Goal: Find specific page/section: Find specific page/section

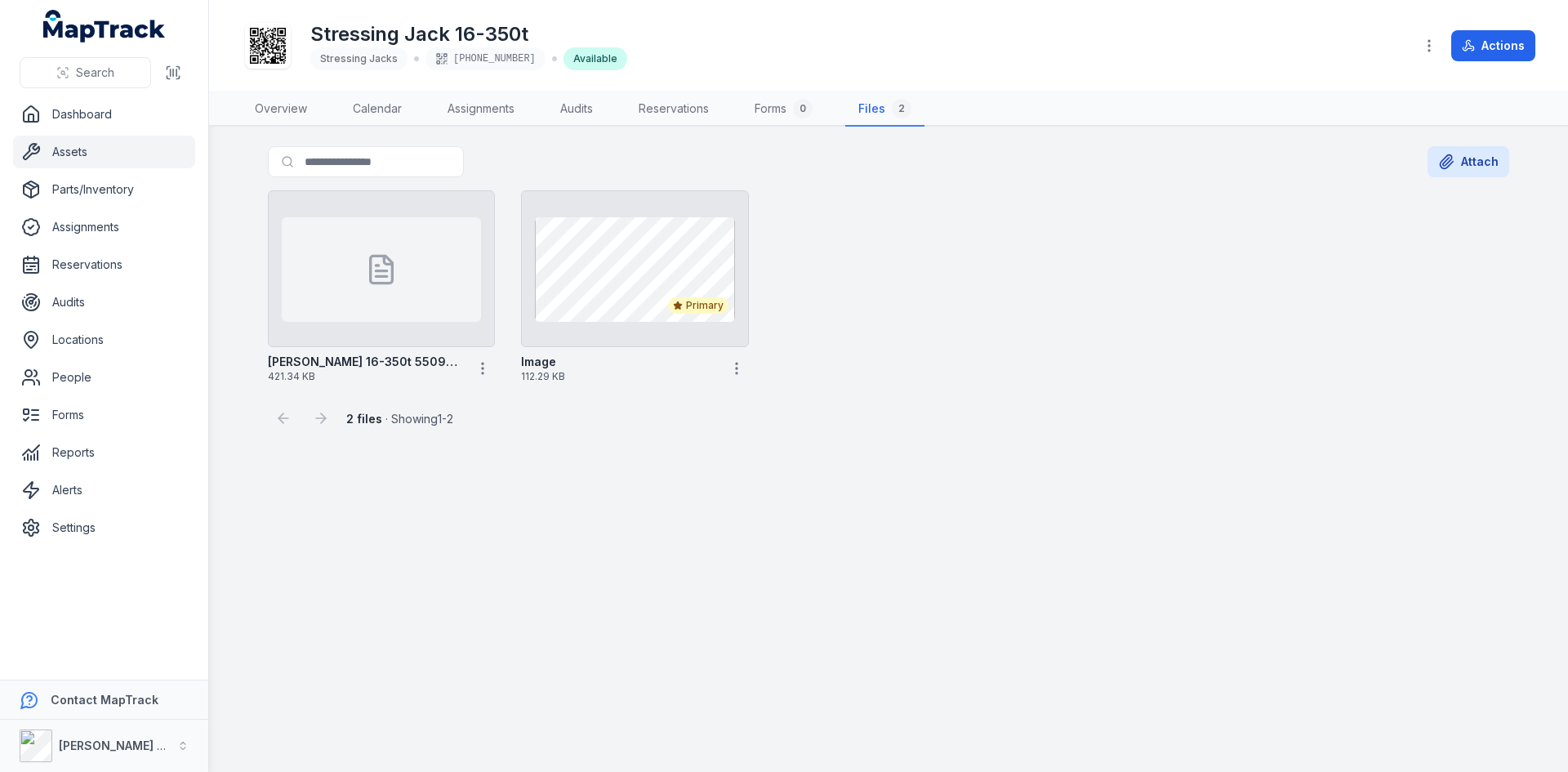
click at [102, 69] on span "Search" at bounding box center [95, 72] width 38 height 16
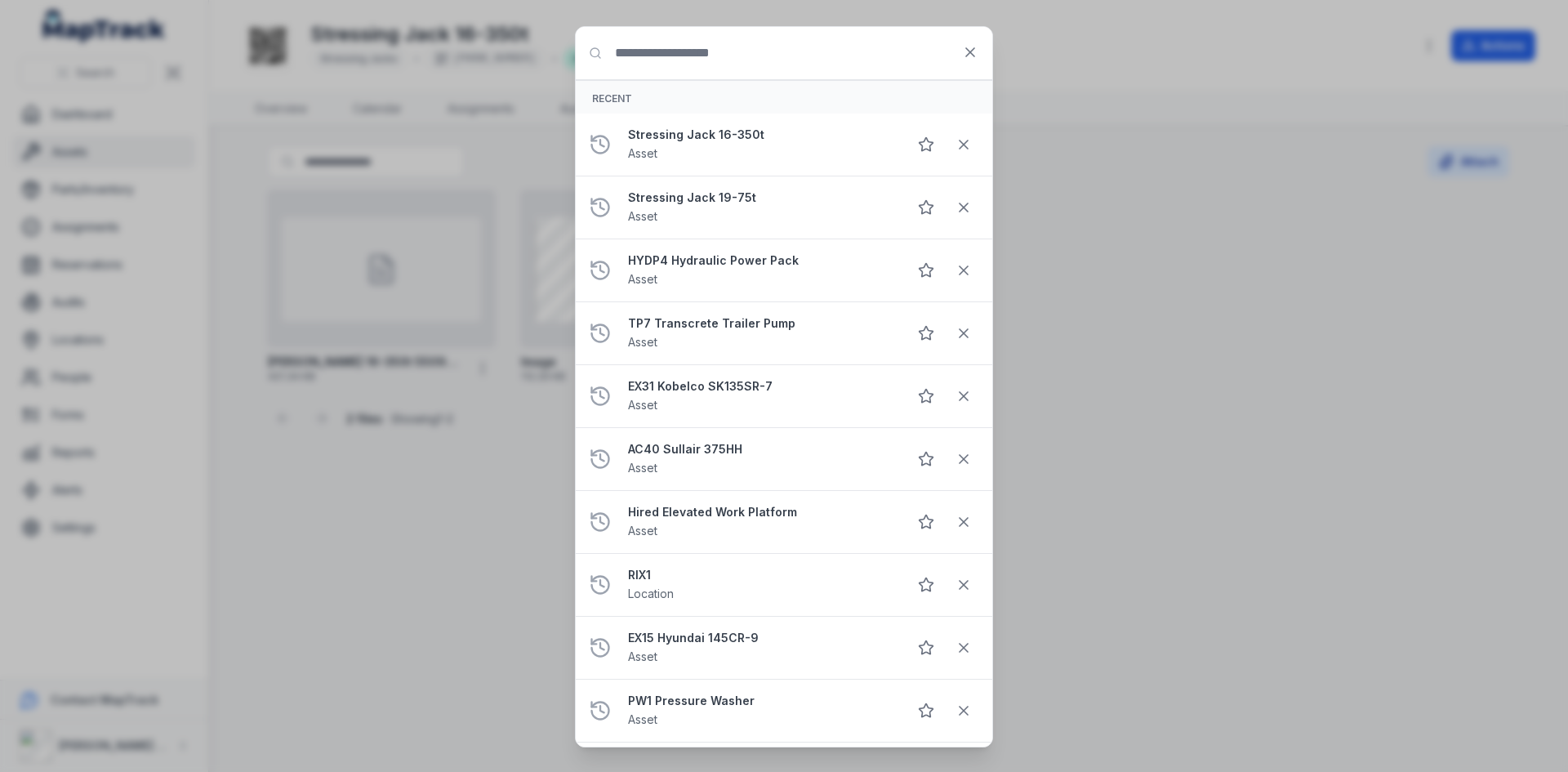
click at [672, 59] on input "Search for anything" at bounding box center [784, 53] width 417 height 53
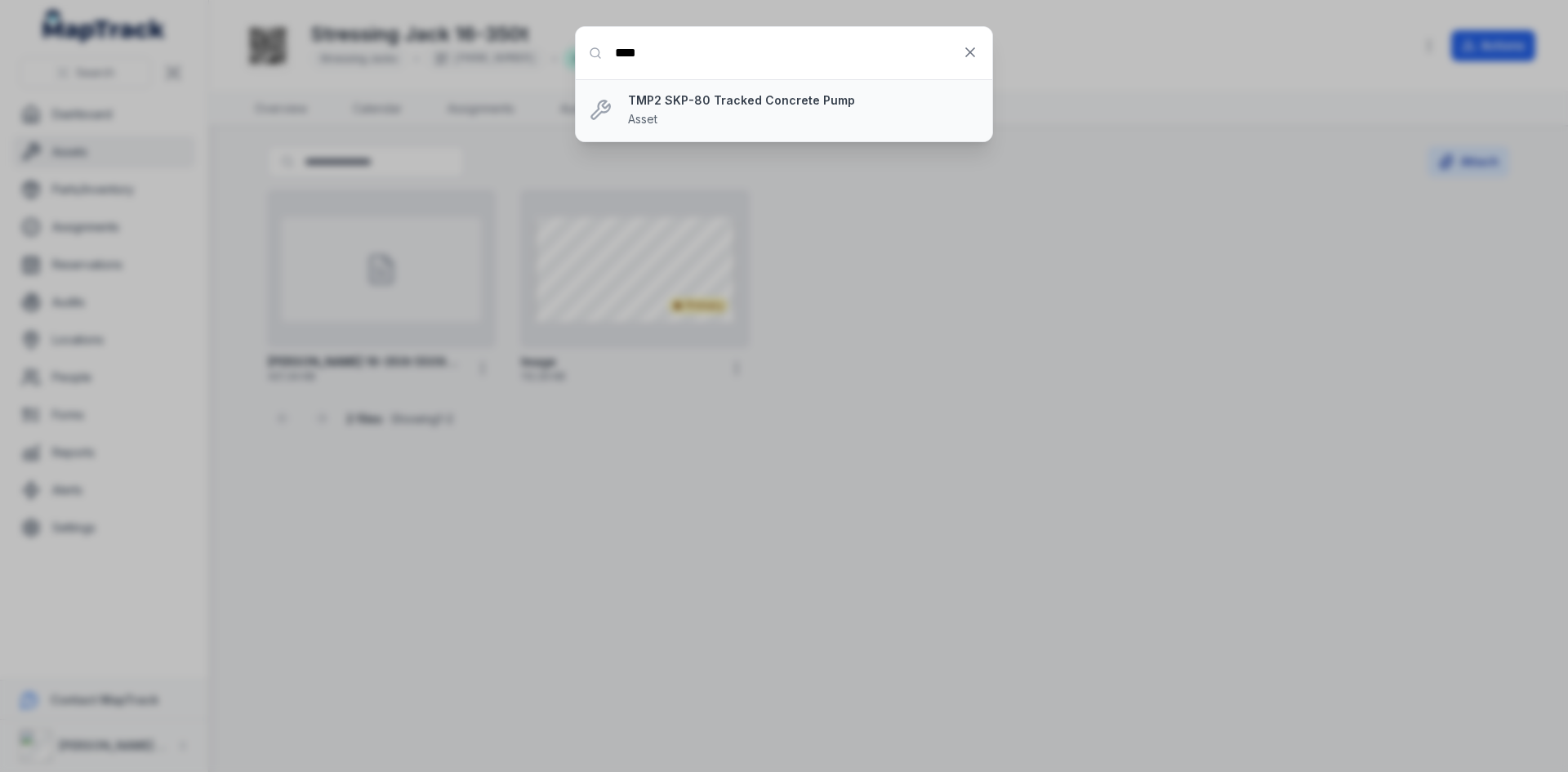
type input "****"
click at [691, 112] on div "TMP2 SKP-80 Tracked Concrete Pump Asset" at bounding box center [804, 110] width 352 height 36
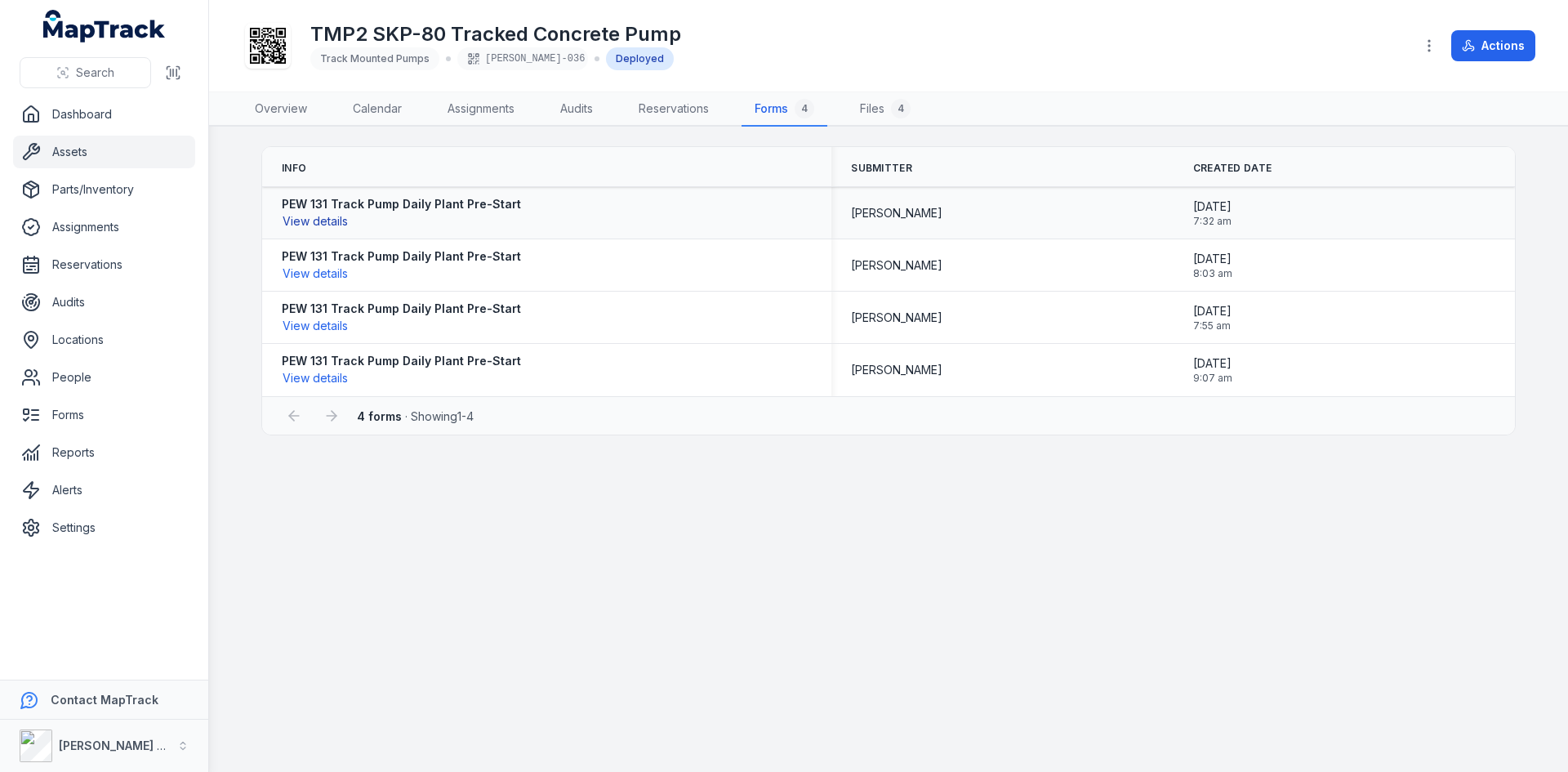
click at [329, 220] on button "View details" at bounding box center [315, 221] width 67 height 18
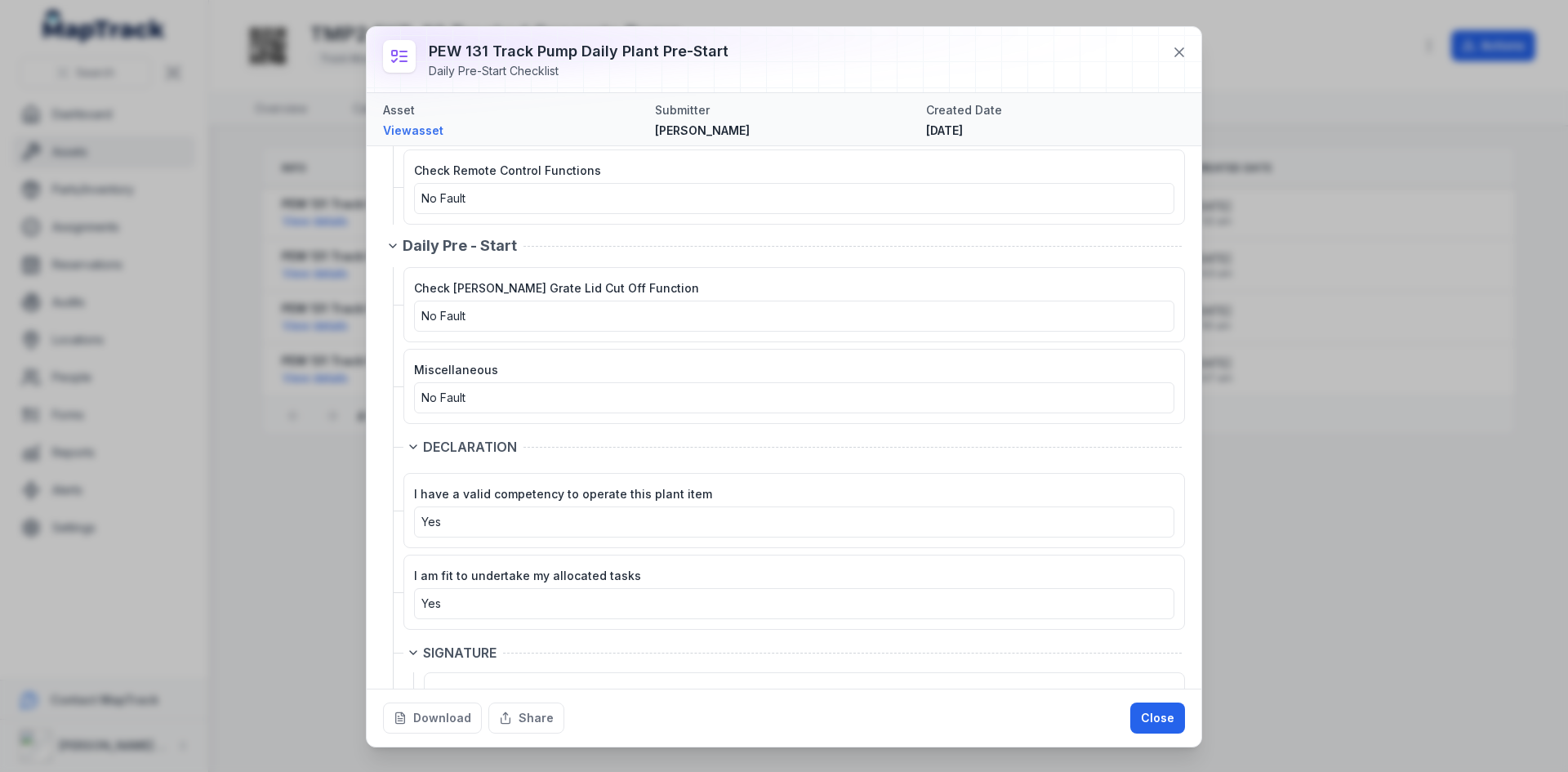
scroll to position [3235, 0]
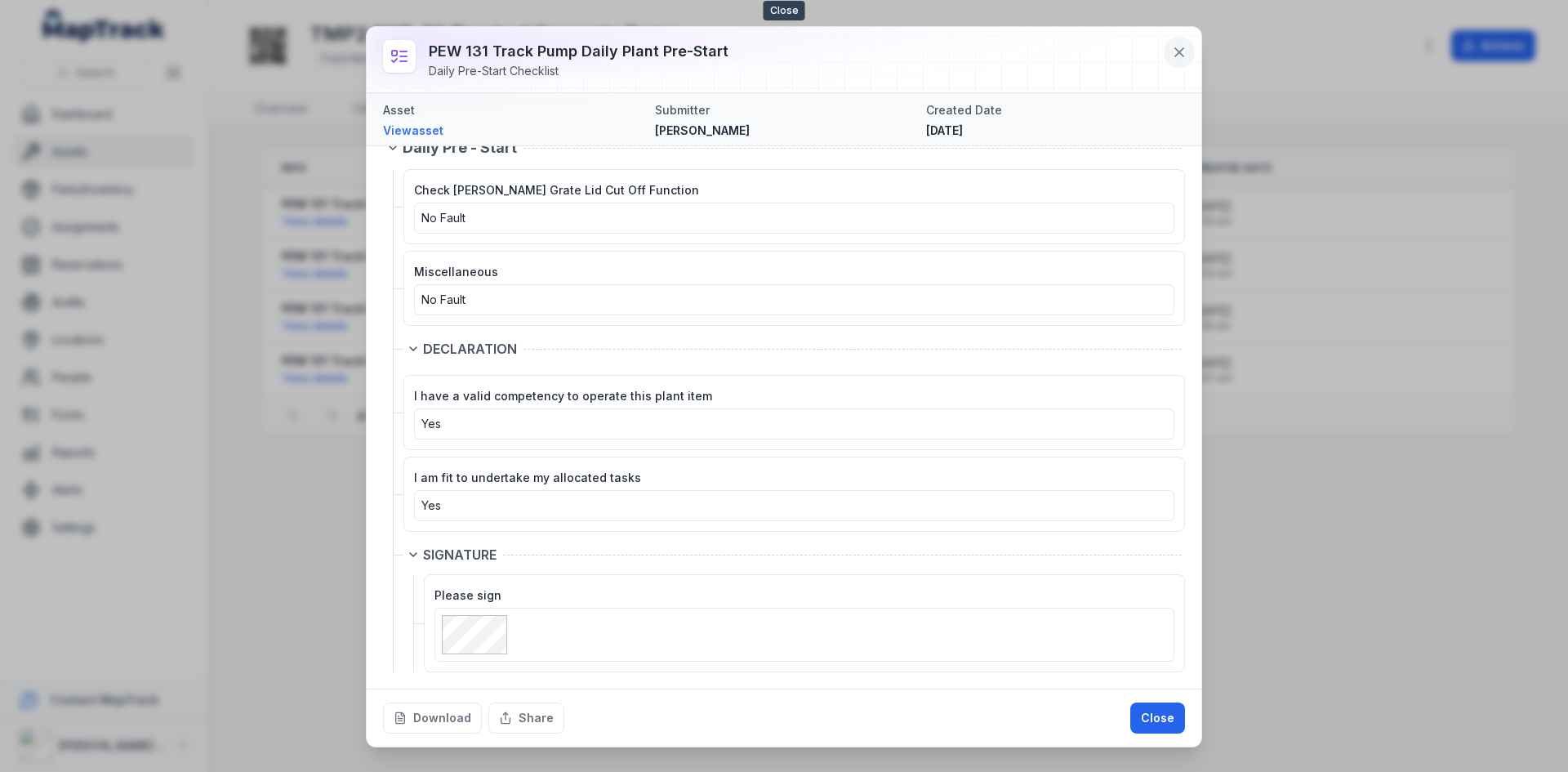
click at [1173, 55] on icon at bounding box center [1179, 52] width 16 height 16
